Goal: Task Accomplishment & Management: Use online tool/utility

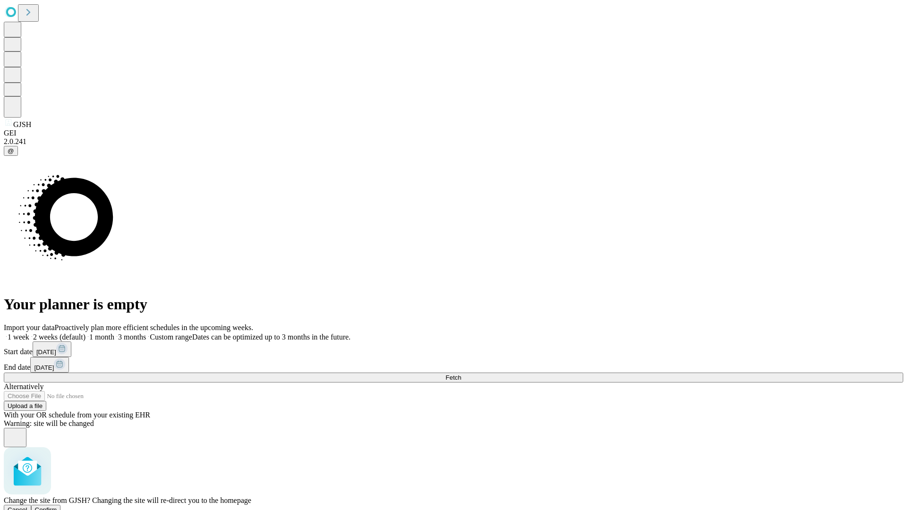
click at [57, 506] on span "Confirm" at bounding box center [46, 509] width 22 height 7
click at [29, 333] on label "1 week" at bounding box center [17, 337] width 26 height 8
click at [461, 374] on span "Fetch" at bounding box center [453, 377] width 16 height 7
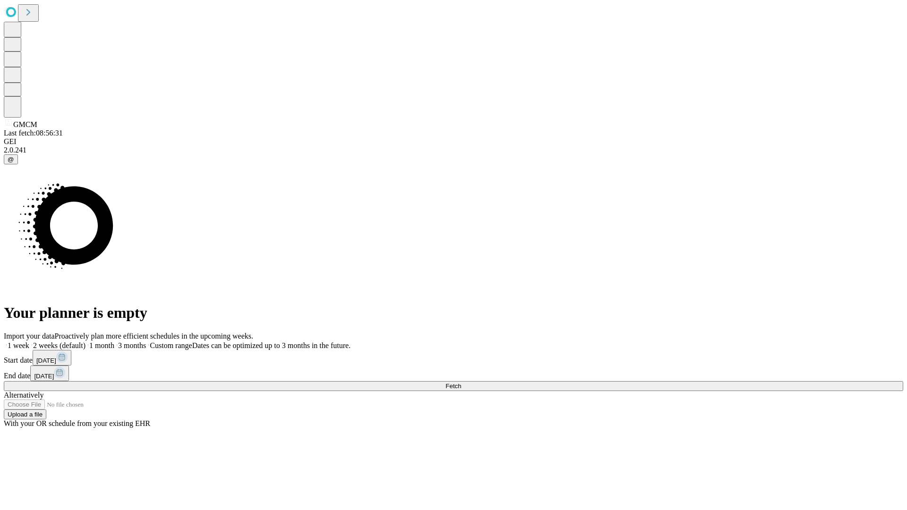
click at [461, 383] on span "Fetch" at bounding box center [453, 386] width 16 height 7
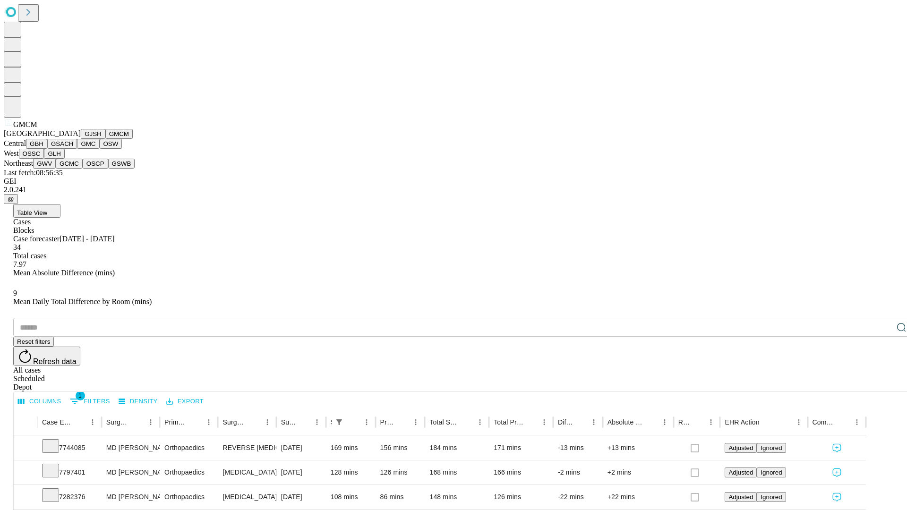
click at [47, 149] on button "GBH" at bounding box center [36, 144] width 21 height 10
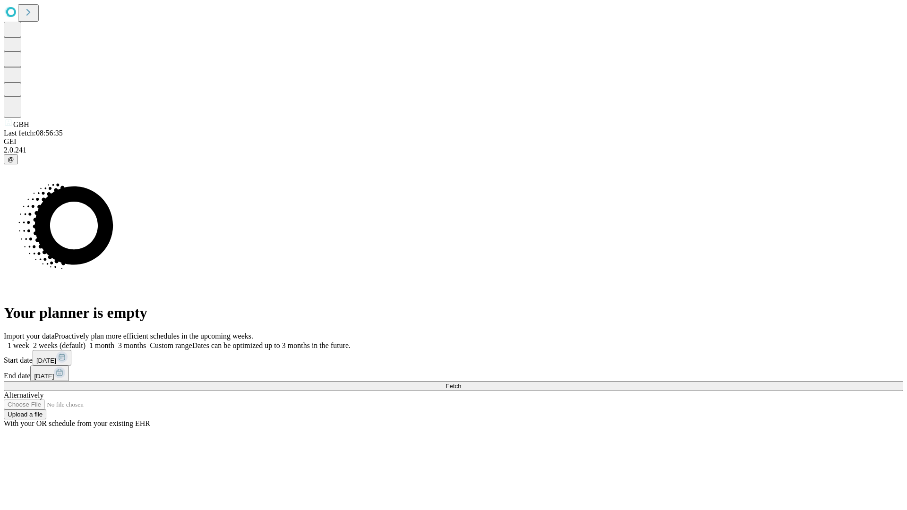
click at [29, 342] on label "1 week" at bounding box center [17, 346] width 26 height 8
click at [461, 383] on span "Fetch" at bounding box center [453, 386] width 16 height 7
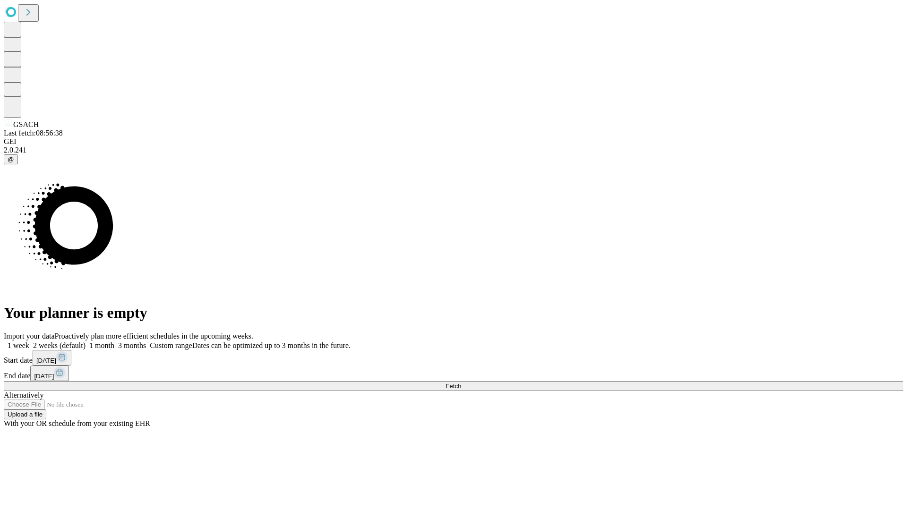
click at [29, 342] on label "1 week" at bounding box center [17, 346] width 26 height 8
click at [461, 383] on span "Fetch" at bounding box center [453, 386] width 16 height 7
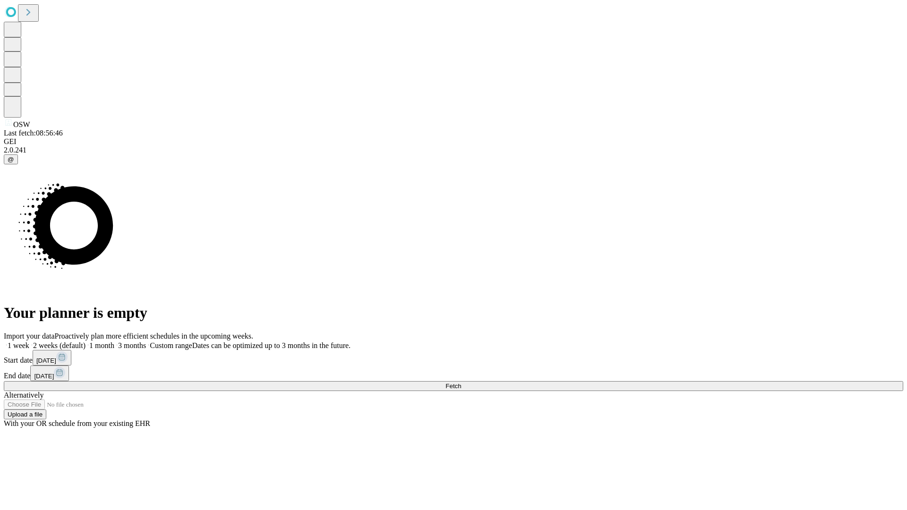
click at [29, 342] on label "1 week" at bounding box center [17, 346] width 26 height 8
click at [461, 383] on span "Fetch" at bounding box center [453, 386] width 16 height 7
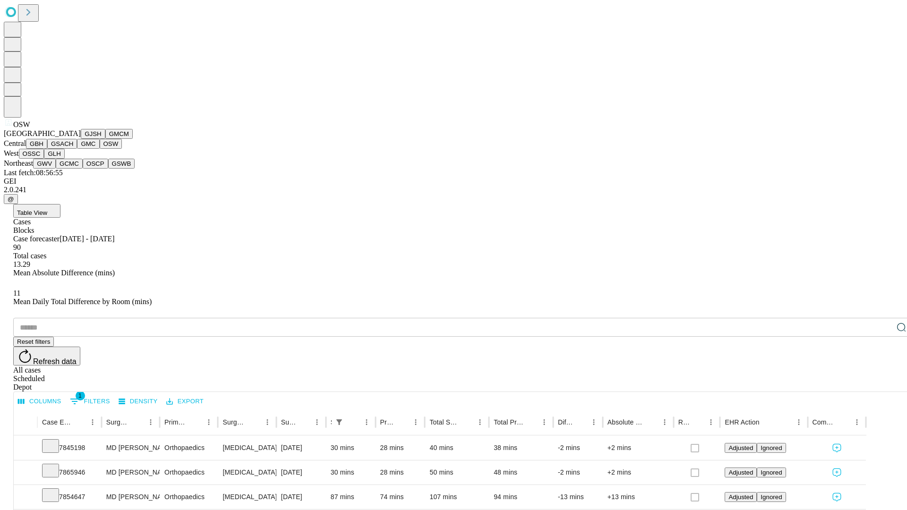
click at [44, 159] on button "OSSC" at bounding box center [32, 154] width 26 height 10
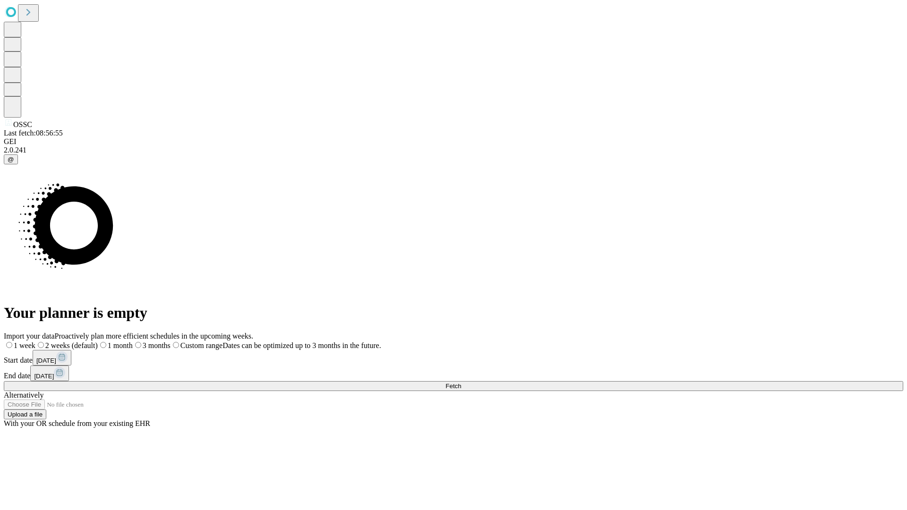
click at [461, 383] on span "Fetch" at bounding box center [453, 386] width 16 height 7
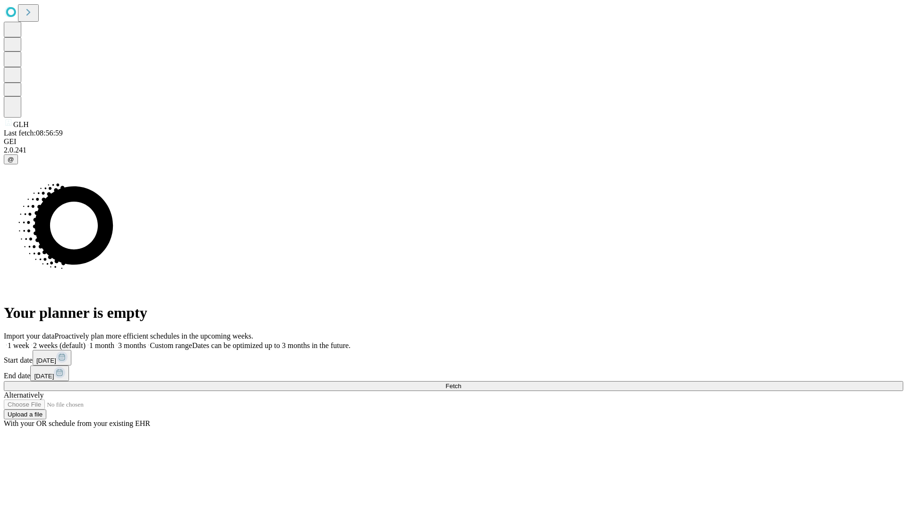
click at [29, 342] on label "1 week" at bounding box center [17, 346] width 26 height 8
click at [461, 383] on span "Fetch" at bounding box center [453, 386] width 16 height 7
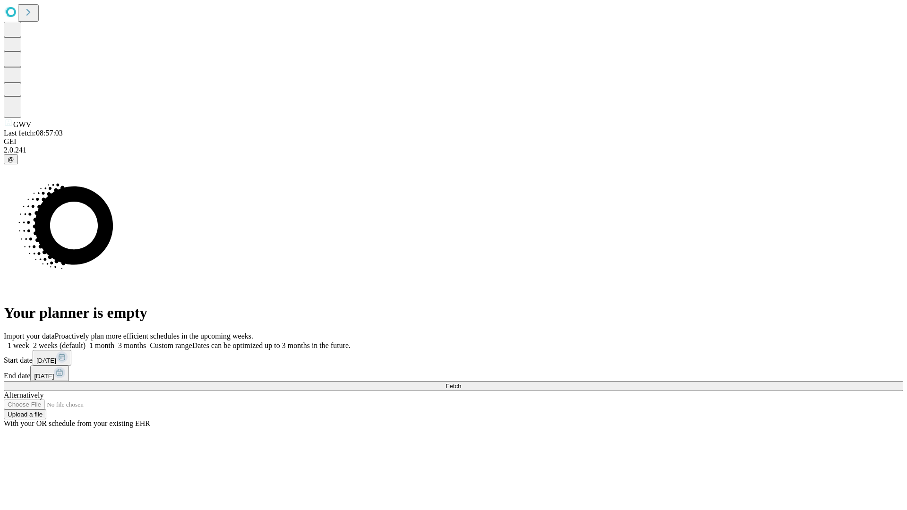
click at [29, 342] on label "1 week" at bounding box center [17, 346] width 26 height 8
click at [461, 383] on span "Fetch" at bounding box center [453, 386] width 16 height 7
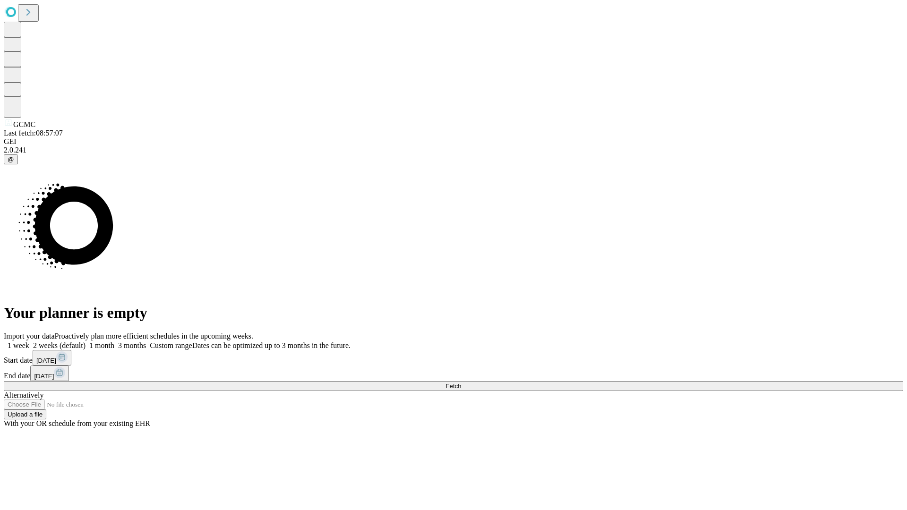
click at [461, 383] on span "Fetch" at bounding box center [453, 386] width 16 height 7
